Goal: Obtain resource: Download file/media

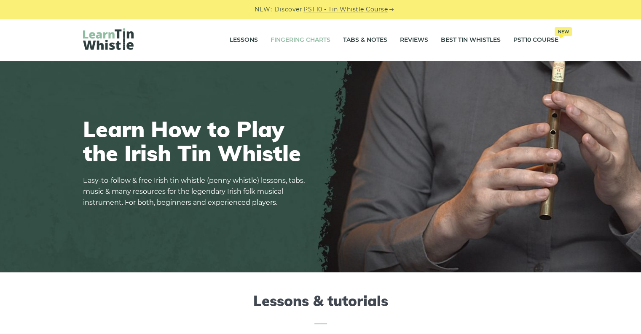
click at [312, 38] on link "Fingering Charts" at bounding box center [301, 40] width 60 height 21
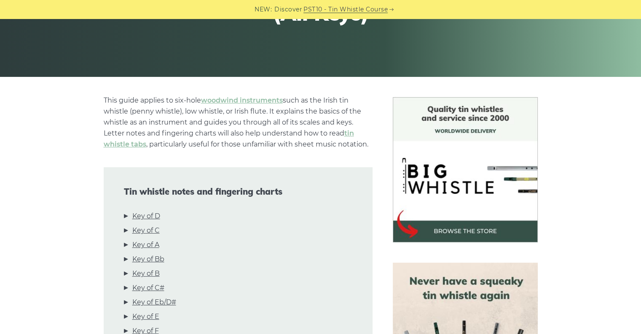
scroll to position [169, 0]
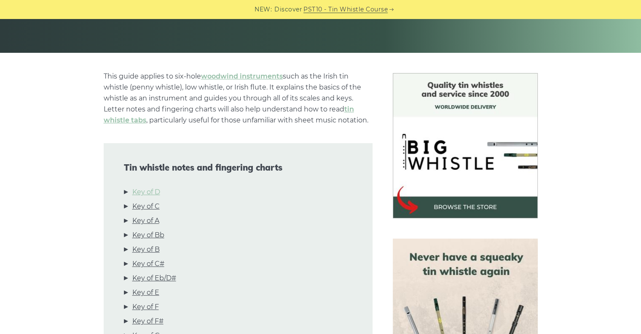
click at [152, 194] on link "Key of D" at bounding box center [146, 191] width 28 height 11
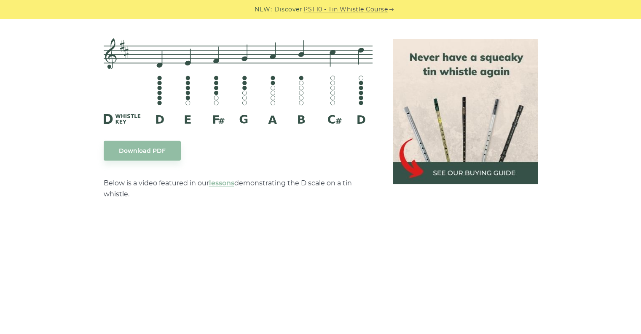
scroll to position [1398, 0]
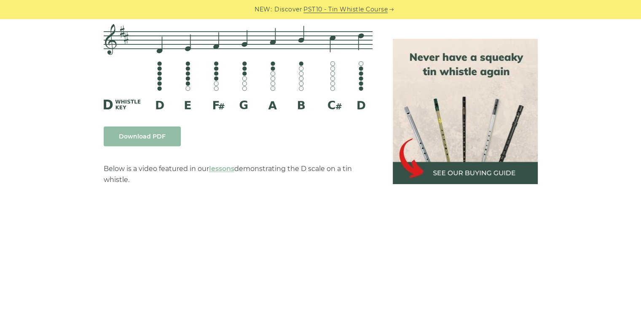
click at [159, 133] on link "Download PDF" at bounding box center [142, 136] width 77 height 20
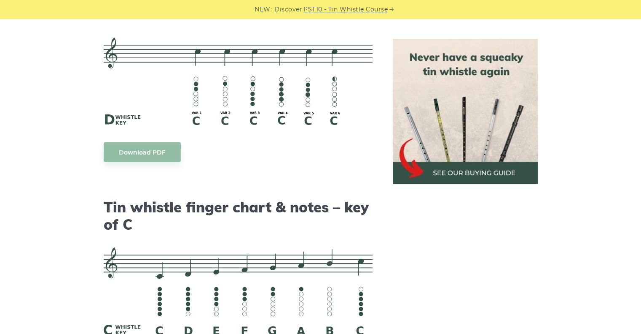
scroll to position [1946, 0]
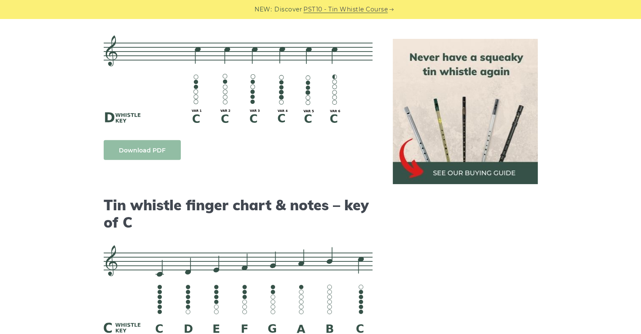
click at [150, 146] on link "Download PDF" at bounding box center [142, 150] width 77 height 20
